Goal: Task Accomplishment & Management: Use online tool/utility

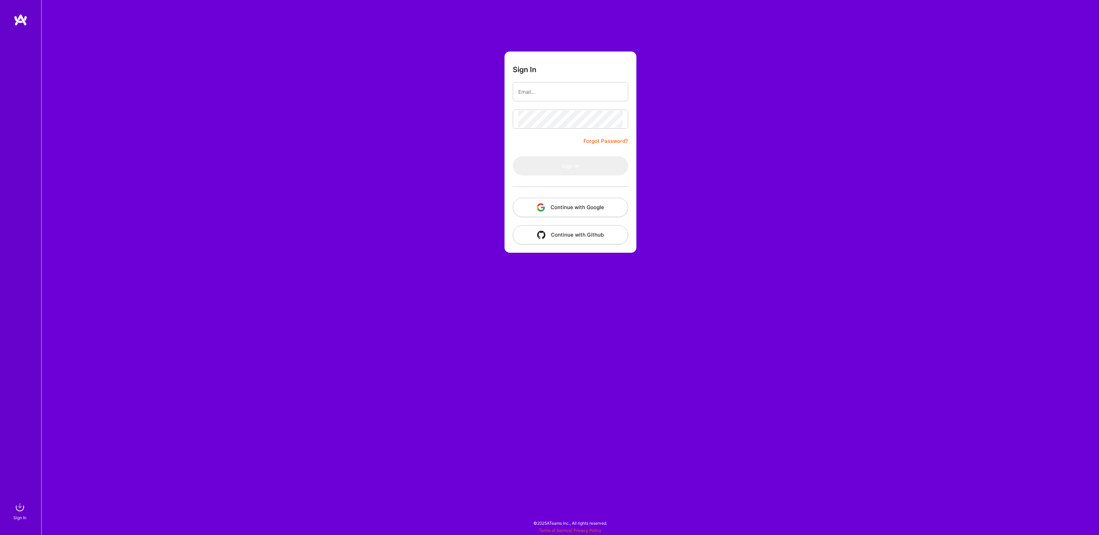
click at [0, 532] on com-1password-button at bounding box center [0, 532] width 0 height 0
type input "[EMAIL_ADDRESS][DOMAIN_NAME]"
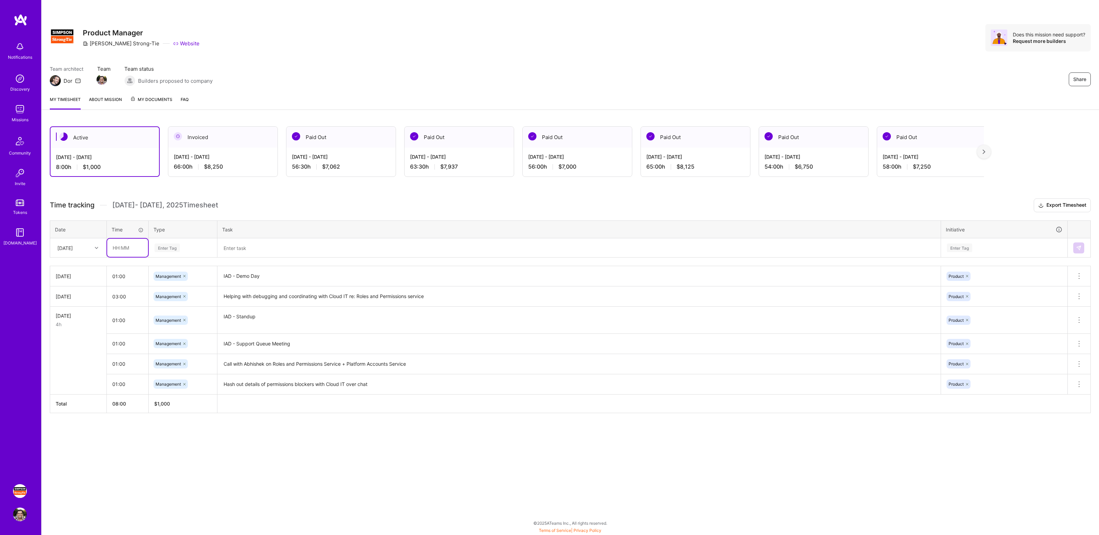
click at [126, 249] on input "text" at bounding box center [127, 248] width 41 height 18
type input "01:00"
type input "Mana"
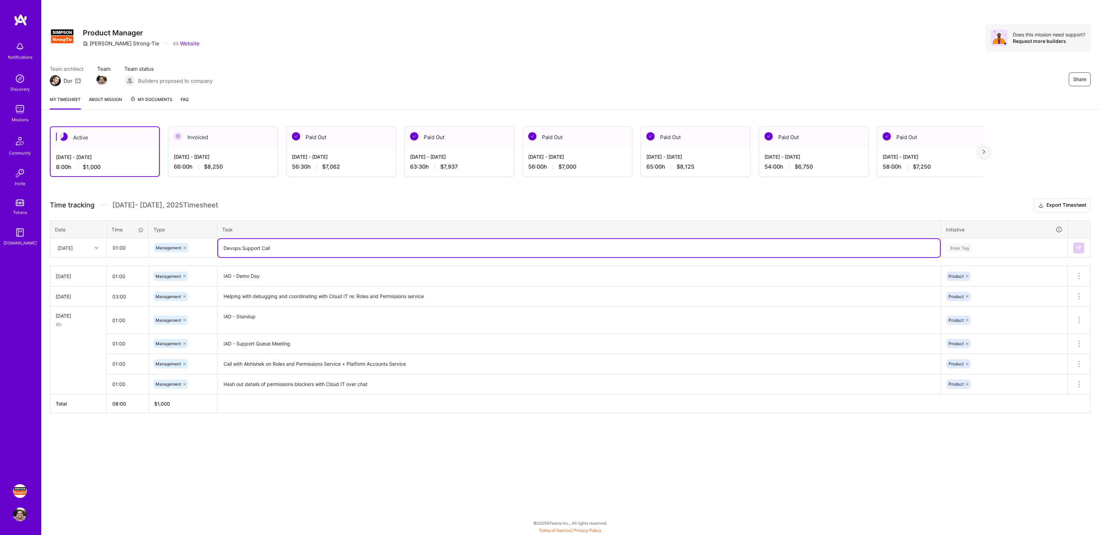
type textarea "Devops Support Call"
click at [995, 247] on div "Enter Tag" at bounding box center [1004, 247] width 116 height 9
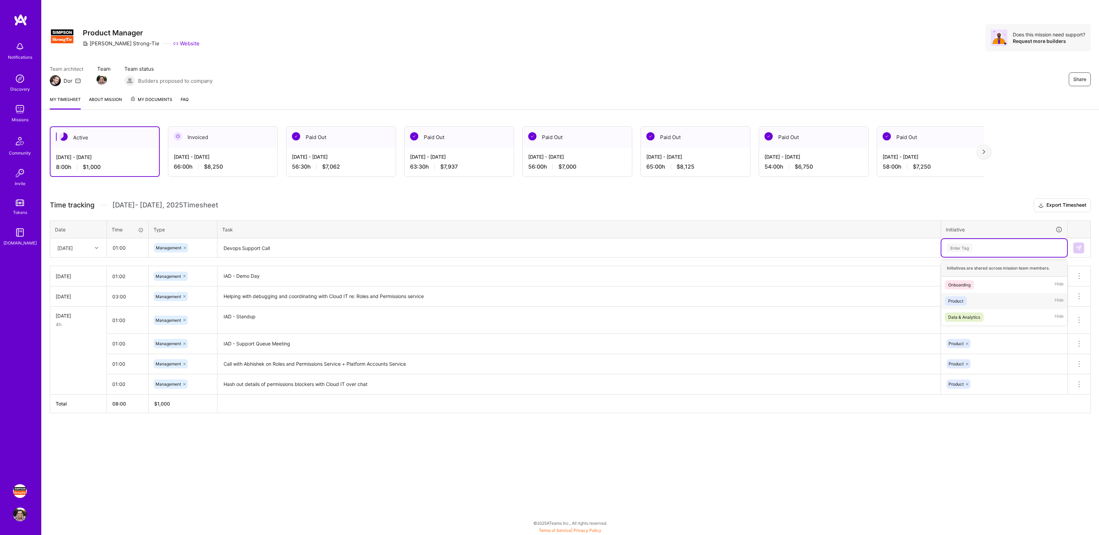
click at [970, 299] on div "Product Hide" at bounding box center [1004, 301] width 126 height 16
click at [1075, 251] on button at bounding box center [1078, 247] width 11 height 11
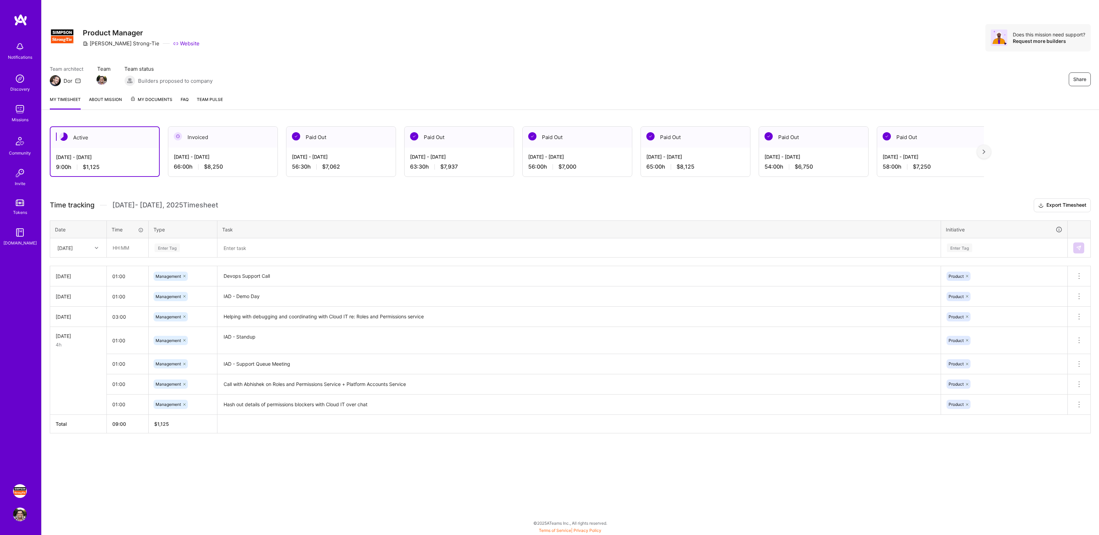
click at [261, 196] on div "Active [DATE] - [DATE] 9:00 h $1,125 Invoiced [DATE] - [DATE] 66:00 h $8,250 Pa…" at bounding box center [570, 292] width 1057 height 349
click at [126, 245] on input "text" at bounding box center [127, 248] width 41 height 18
type input "01:00"
type input "mana"
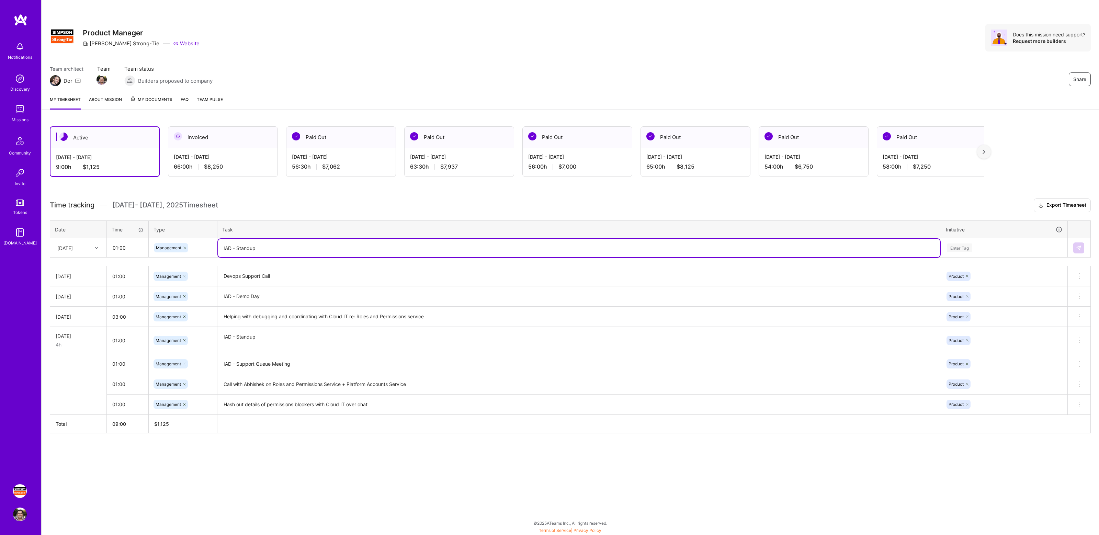
type textarea "IAD - Standup"
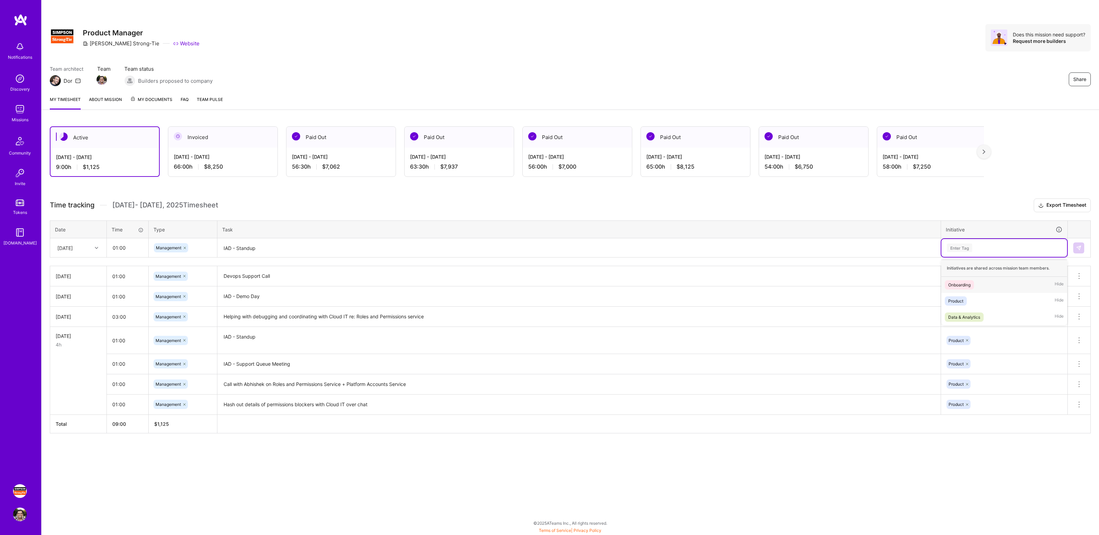
click at [973, 244] on div "Enter Tag" at bounding box center [1004, 247] width 116 height 9
click at [964, 303] on span "Product" at bounding box center [956, 300] width 22 height 9
click at [1081, 243] on button at bounding box center [1078, 247] width 11 height 11
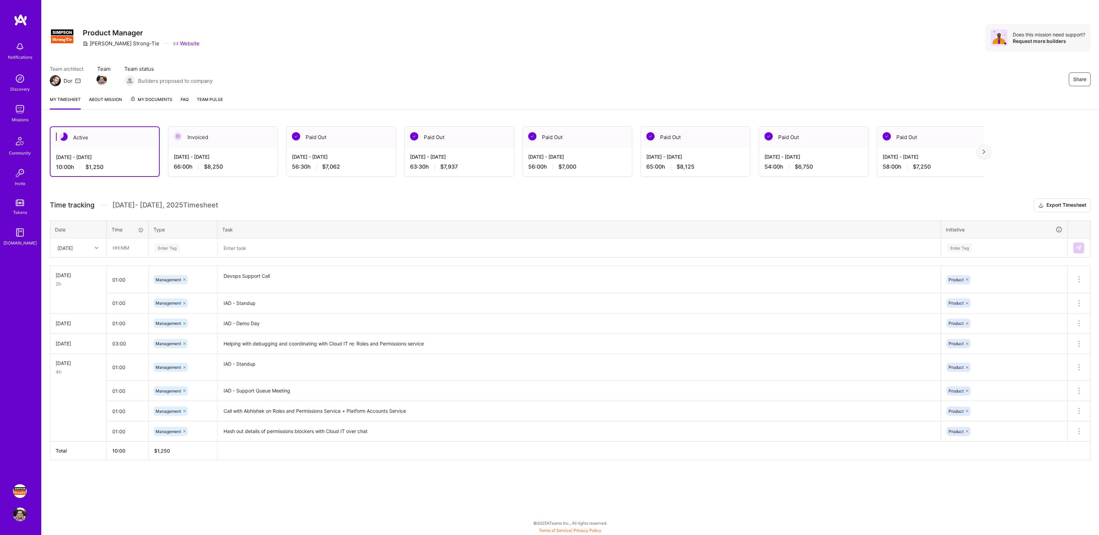
click at [251, 193] on div "Active [DATE] - [DATE] 10:00 h $1,250 Invoiced [DATE] - [DATE] 66:00 h $8,250 P…" at bounding box center [570, 306] width 1057 height 376
click at [829, 199] on h3 "Time tracking [DATE] - [DATE] Timesheet Export Timesheet" at bounding box center [570, 205] width 1041 height 14
